Goal: Information Seeking & Learning: Learn about a topic

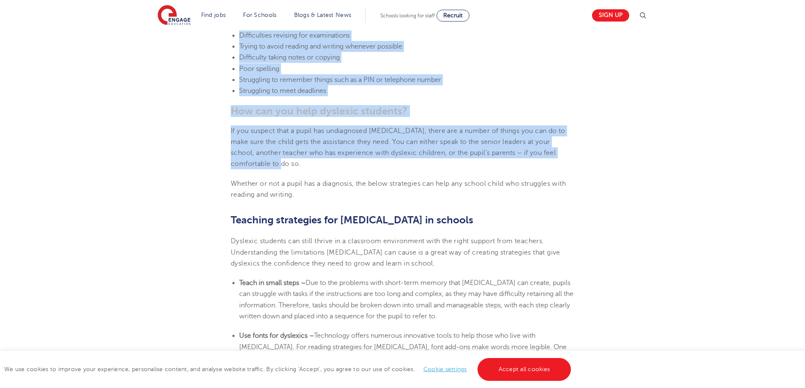
scroll to position [1225, 0]
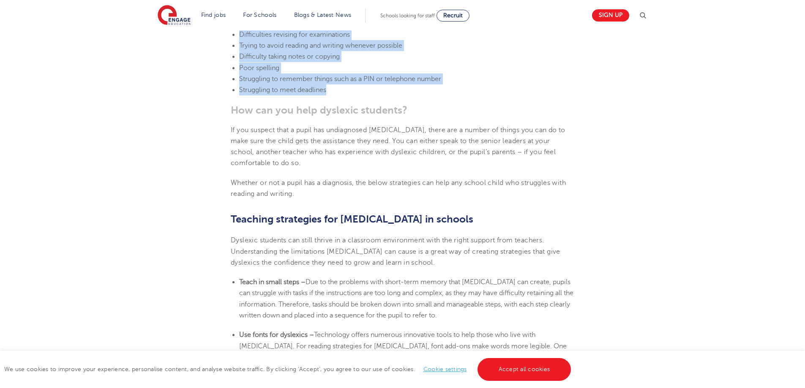
drag, startPoint x: 230, startPoint y: 57, endPoint x: 447, endPoint y: 77, distance: 218.4
click at [447, 77] on section "[DATE] Supporting [MEDICAL_DATA] In Schools: 10 Teaching Strategies | Engage Ho…" at bounding box center [402, 118] width 512 height 2220
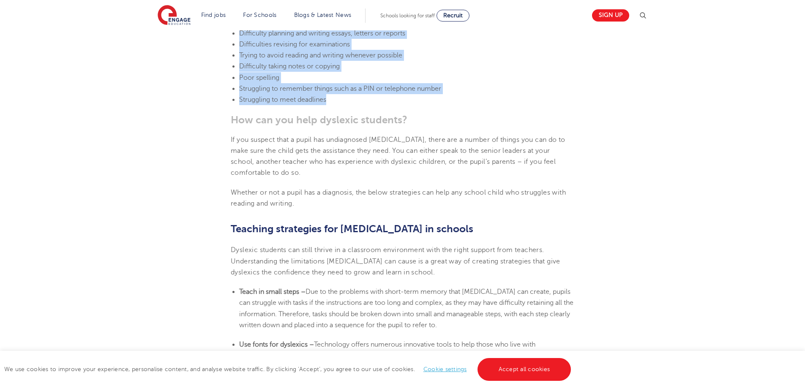
scroll to position [1141, 0]
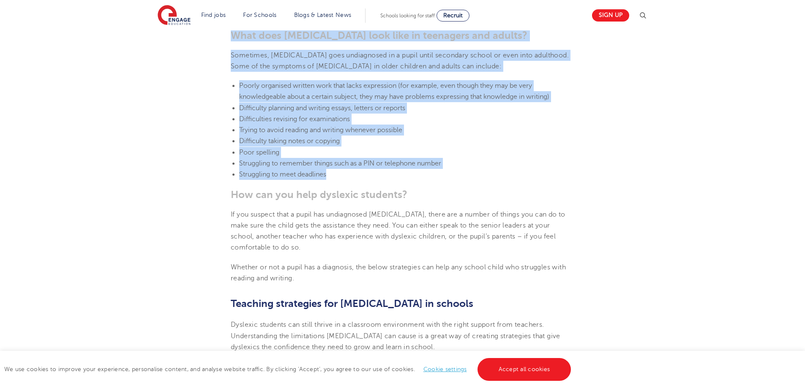
copy section "Lor Ip Dolorsi a Conse Adip Elitsedd Ei t incidid, utlabo etd magnaa en adminim…"
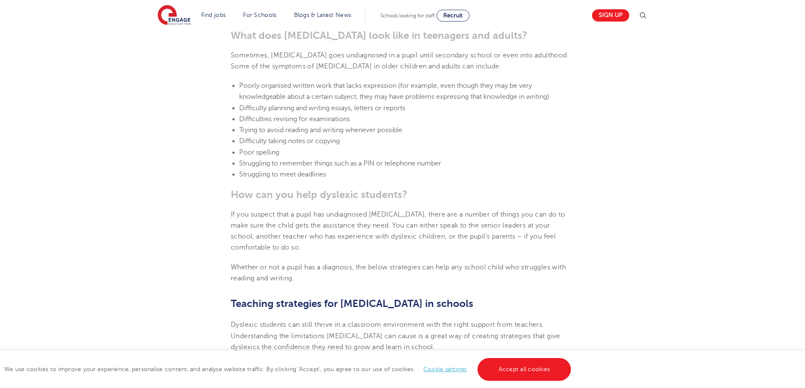
click at [93, 173] on div "Find jobs All vacancies We have one of the UK's largest database. and with hund…" at bounding box center [402, 227] width 805 height 2675
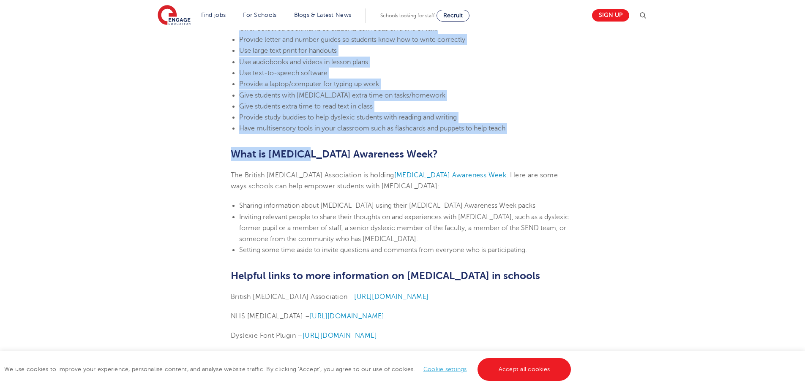
scroll to position [1943, 0]
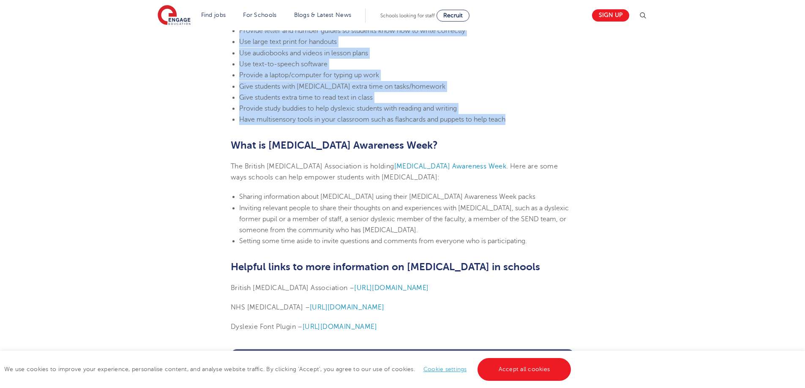
drag, startPoint x: 229, startPoint y: 92, endPoint x: 532, endPoint y: 100, distance: 302.6
copy section "Lor ips dol sita consecte adipisci? El sed doeiusm temp i utlab etd magnaaliqua…"
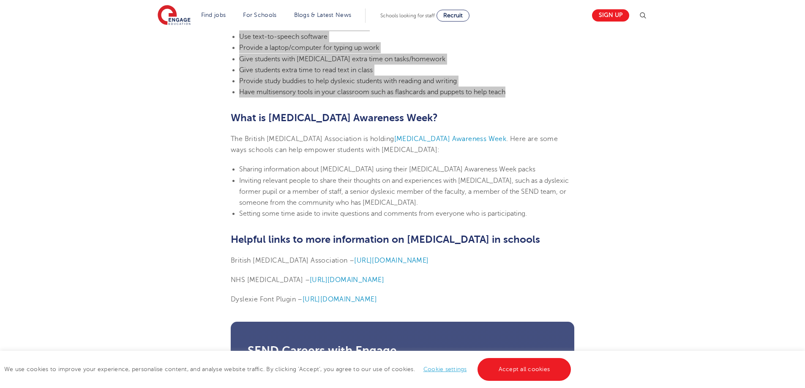
scroll to position [1986, 0]
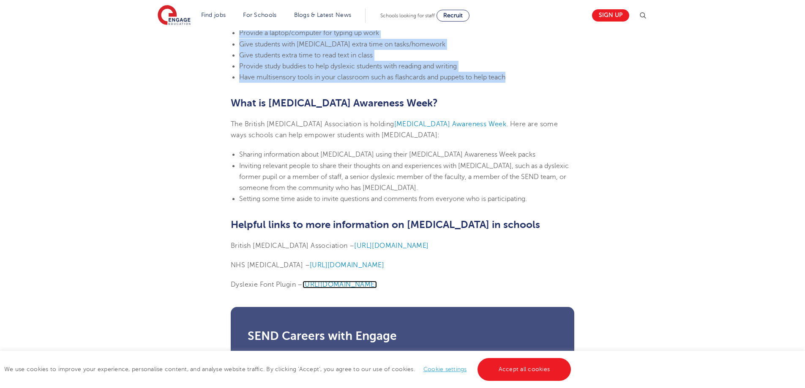
click at [351, 281] on span "[URL][DOMAIN_NAME]" at bounding box center [339, 285] width 74 height 8
click at [310, 261] on span "[URL][DOMAIN_NAME]" at bounding box center [347, 265] width 74 height 8
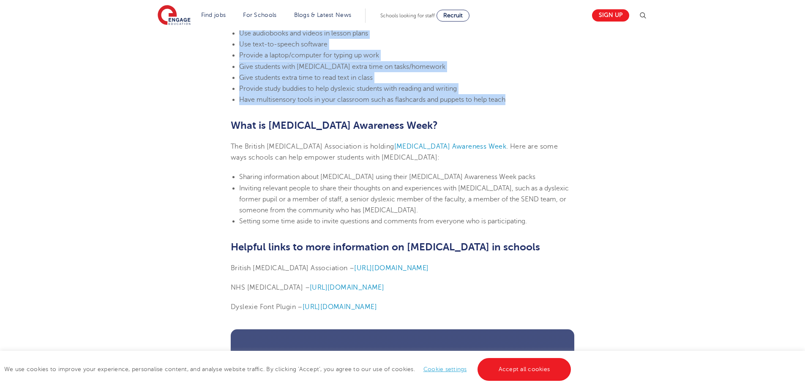
scroll to position [2070, 0]
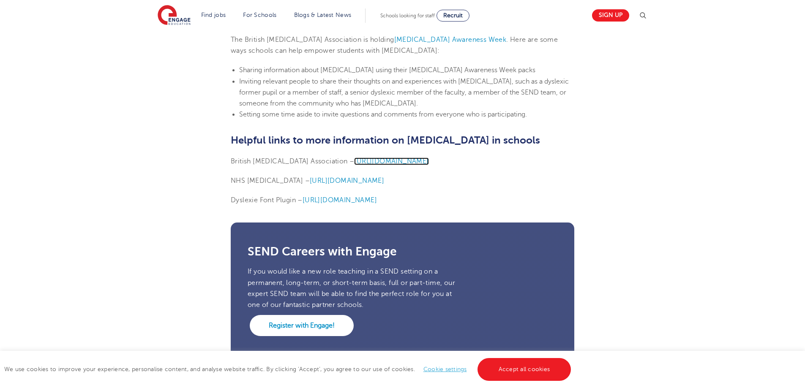
click at [354, 158] on span "[URL][DOMAIN_NAME]" at bounding box center [391, 162] width 74 height 8
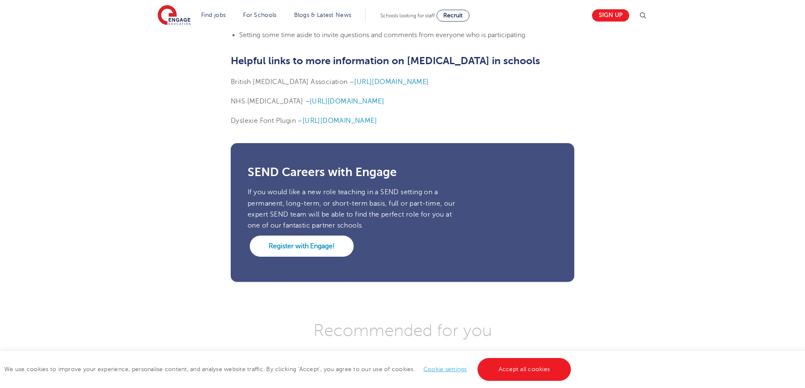
scroll to position [2324, 0]
